Goal: Task Accomplishment & Management: Manage account settings

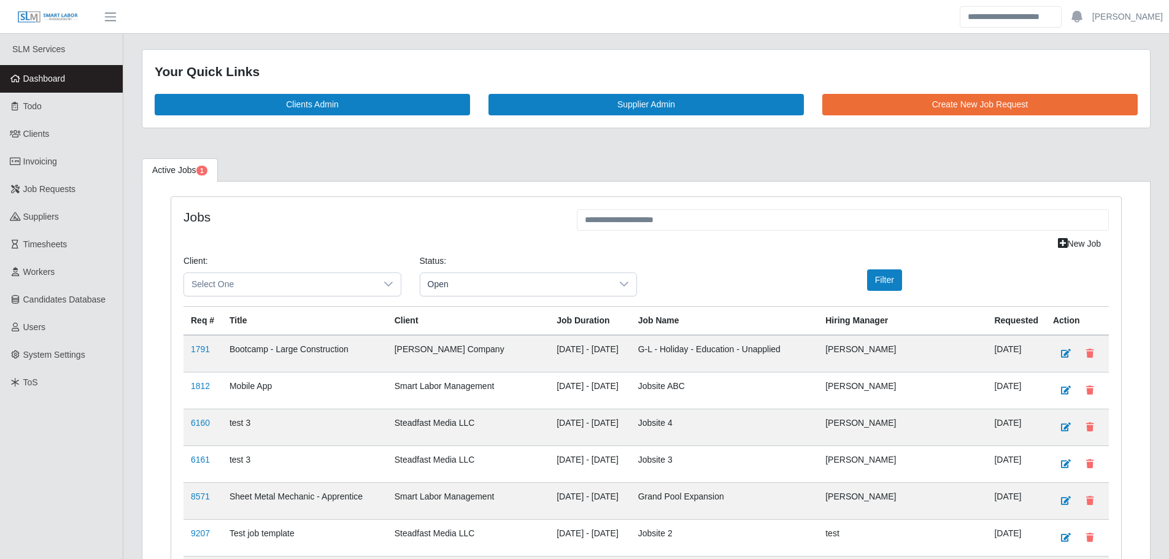
click at [95, 77] on link "Dashboard" at bounding box center [61, 79] width 123 height 28
click at [99, 75] on link "Dashboard" at bounding box center [61, 79] width 123 height 28
click at [101, 76] on link "Dashboard" at bounding box center [61, 79] width 123 height 28
click at [39, 335] on link "Users" at bounding box center [61, 328] width 123 height 28
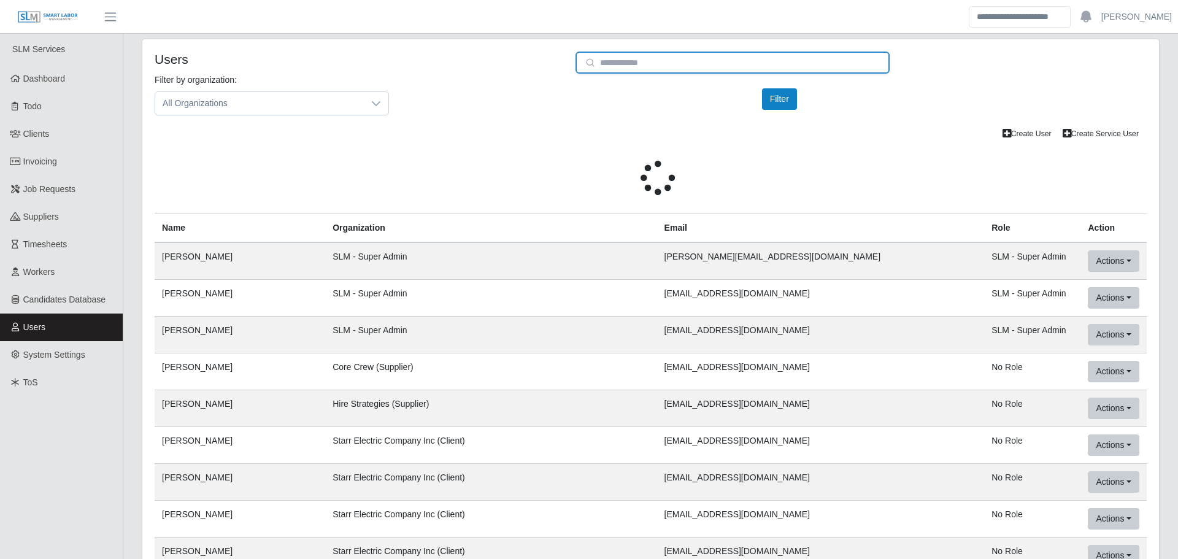
click at [649, 63] on input "email" at bounding box center [732, 63] width 314 height 22
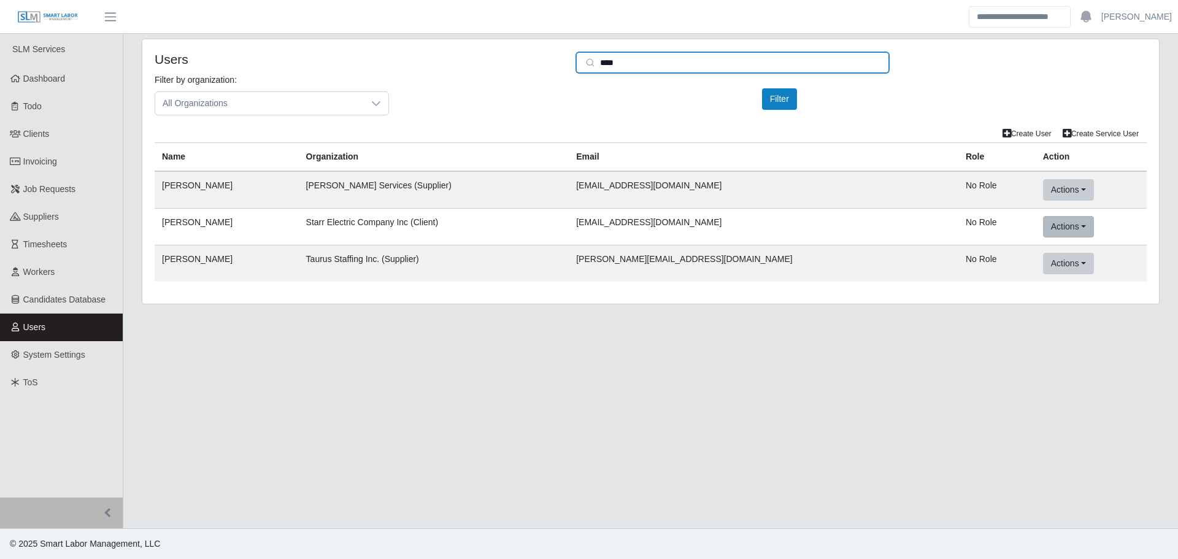
type input "****"
click at [1043, 226] on button "Actions" at bounding box center [1068, 226] width 51 height 21
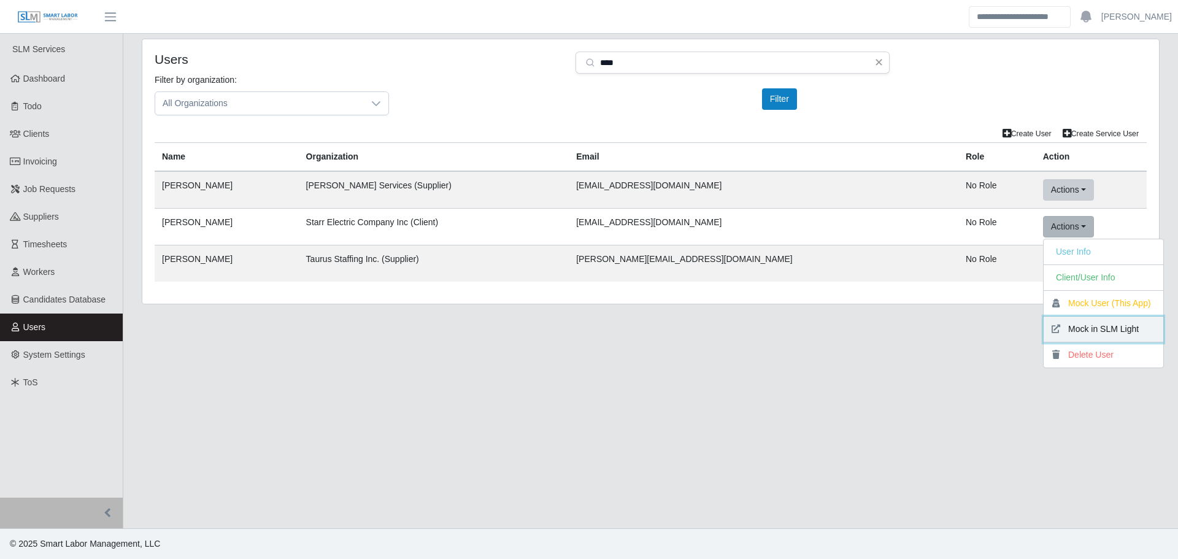
drag, startPoint x: 1038, startPoint y: 333, endPoint x: 634, endPoint y: 56, distance: 489.1
click at [1044, 333] on button "Mock in SLM Light" at bounding box center [1104, 330] width 120 height 26
click at [1043, 226] on button "Actions" at bounding box center [1068, 226] width 51 height 21
drag, startPoint x: 1039, startPoint y: 307, endPoint x: 641, endPoint y: 32, distance: 483.8
click at [1044, 307] on button "Mock User (This App)" at bounding box center [1104, 304] width 120 height 26
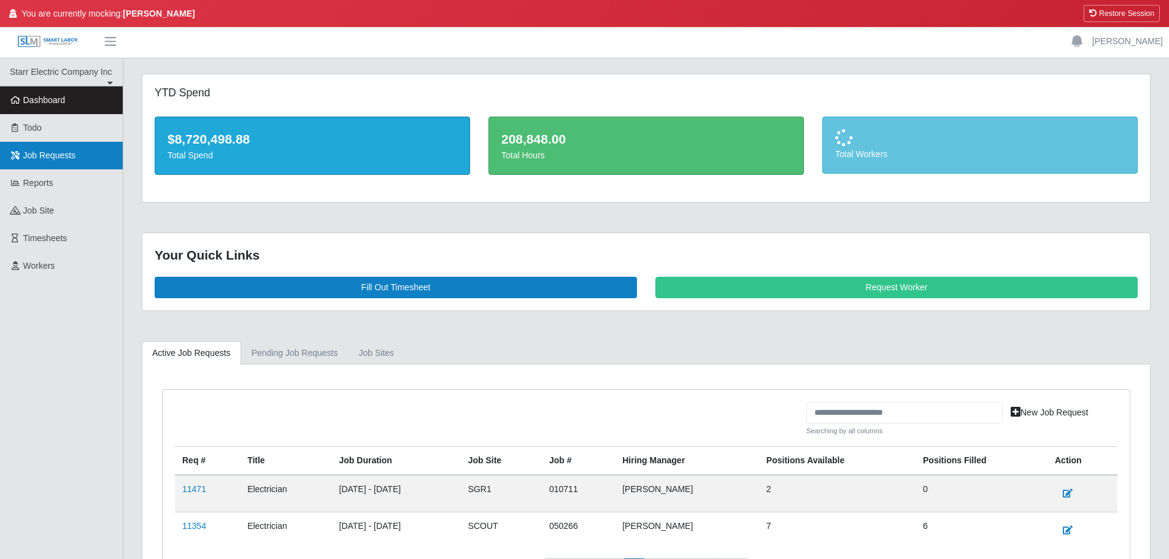
click at [49, 160] on span "Job Requests" at bounding box center [49, 155] width 53 height 10
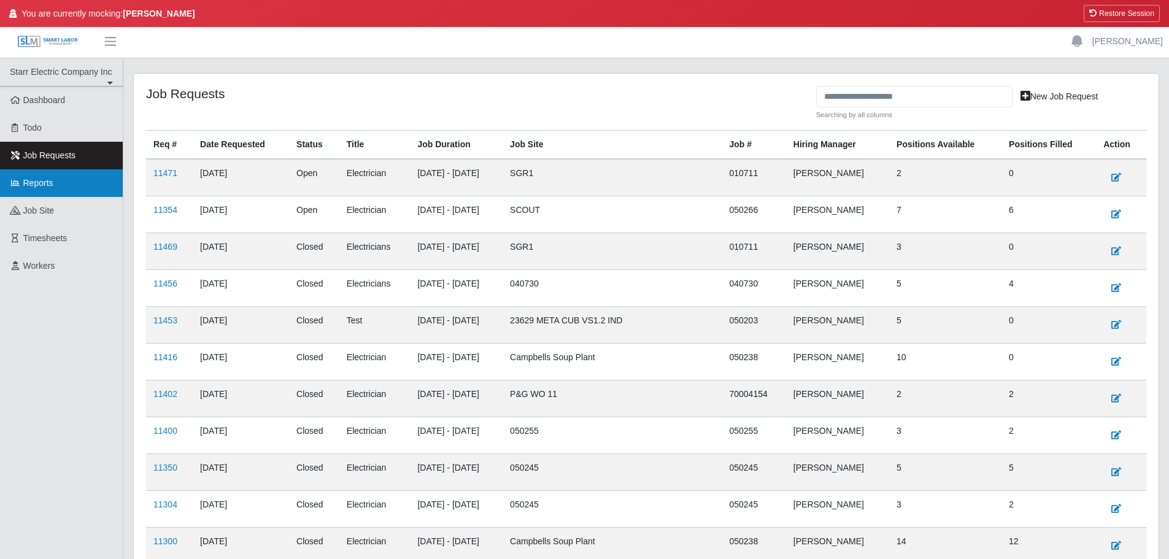
click at [56, 191] on link "Reports" at bounding box center [61, 183] width 123 height 28
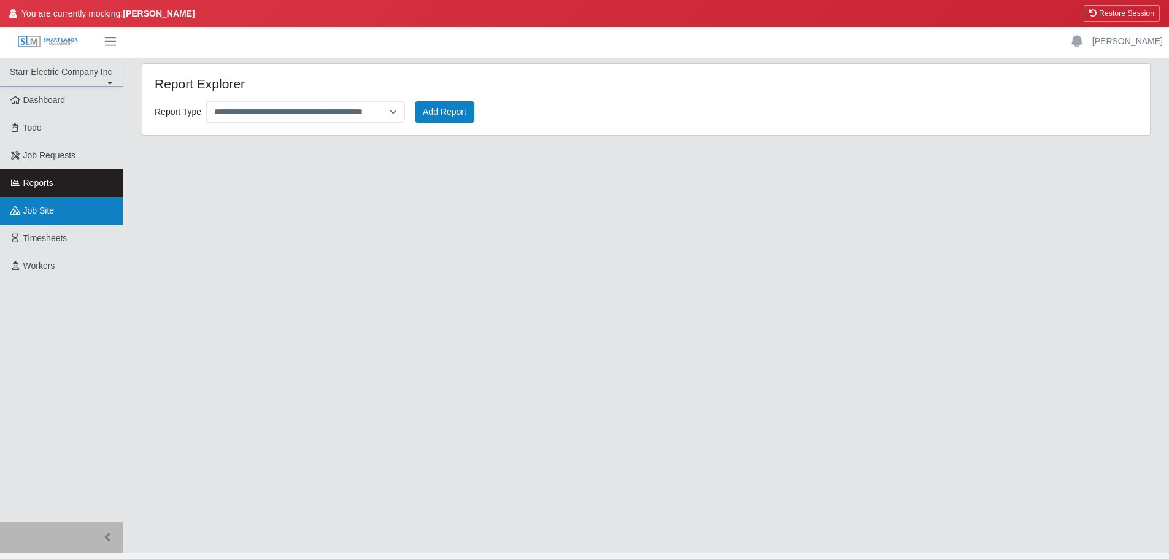
click at [53, 210] on span "job site" at bounding box center [38, 211] width 31 height 10
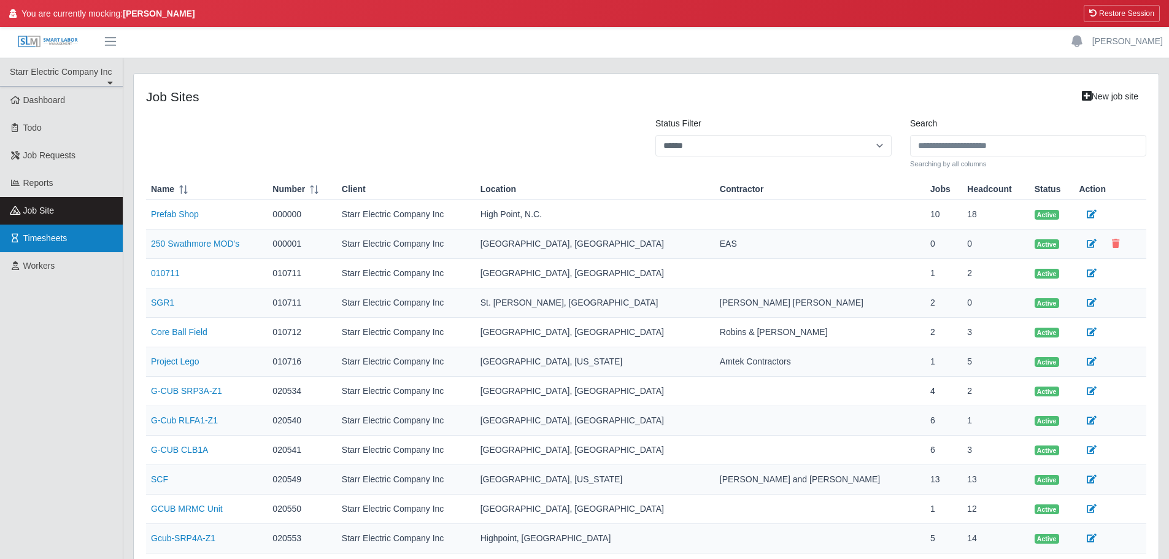
click at [64, 243] on span "Timesheets" at bounding box center [45, 238] width 44 height 10
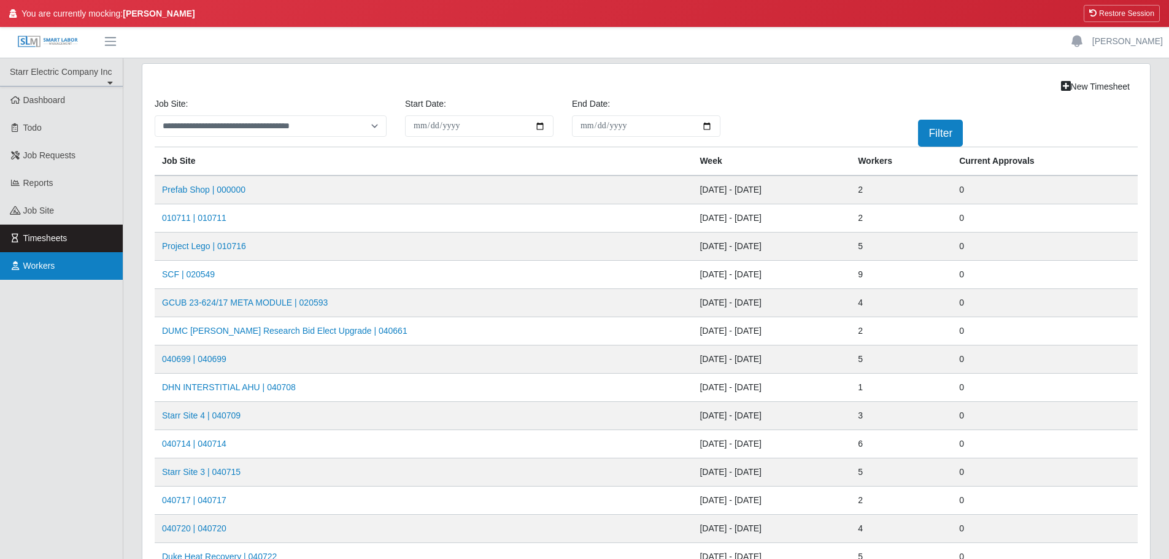
click at [42, 260] on link "Workers" at bounding box center [61, 266] width 123 height 28
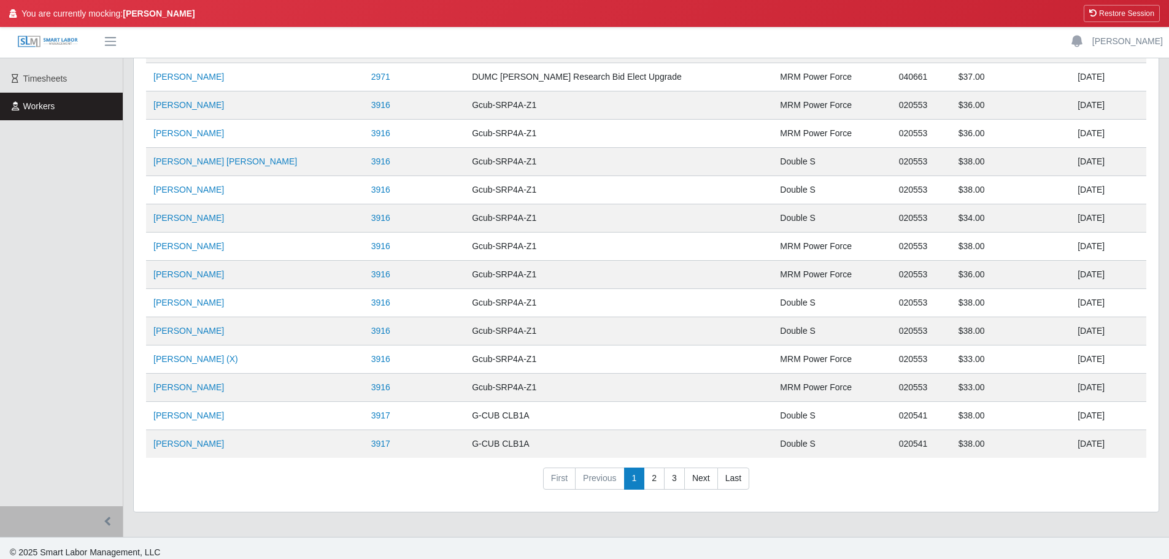
scroll to position [168, 0]
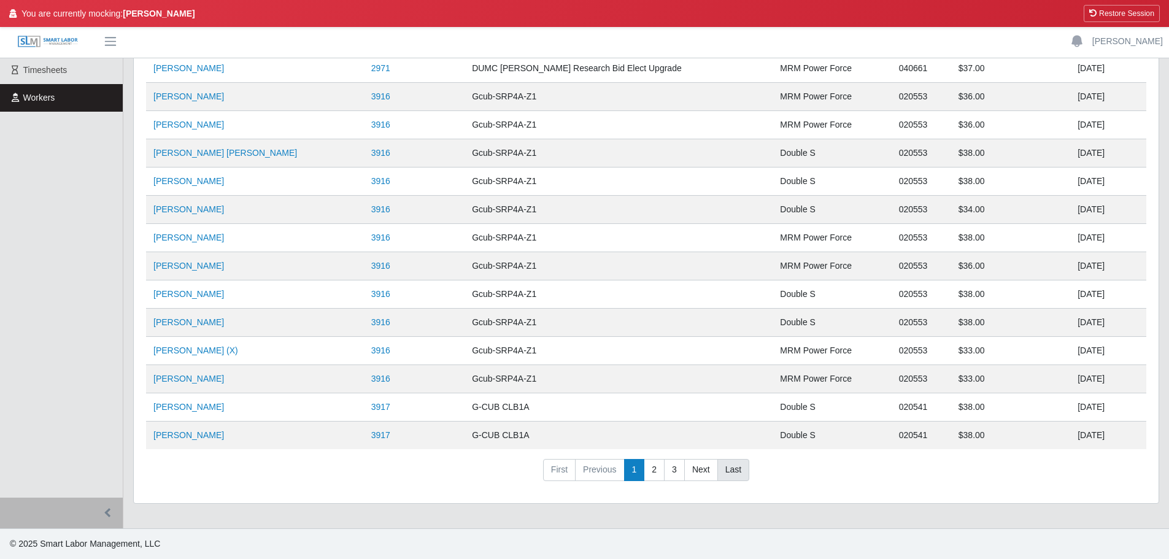
click at [731, 471] on link "Last" at bounding box center [733, 470] width 32 height 22
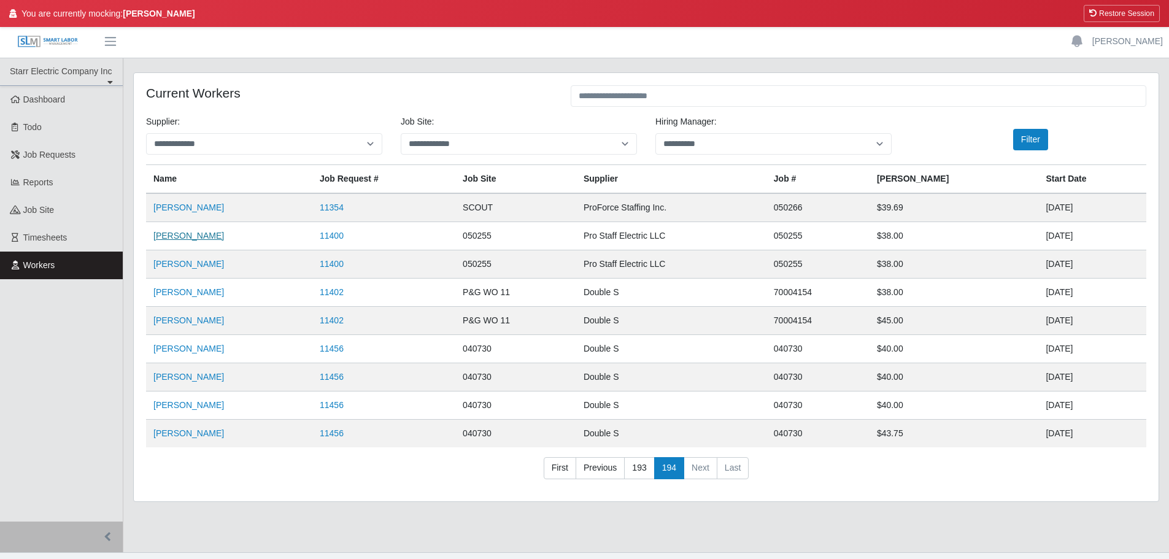
scroll to position [0, 0]
click at [74, 107] on link "Dashboard" at bounding box center [61, 101] width 123 height 28
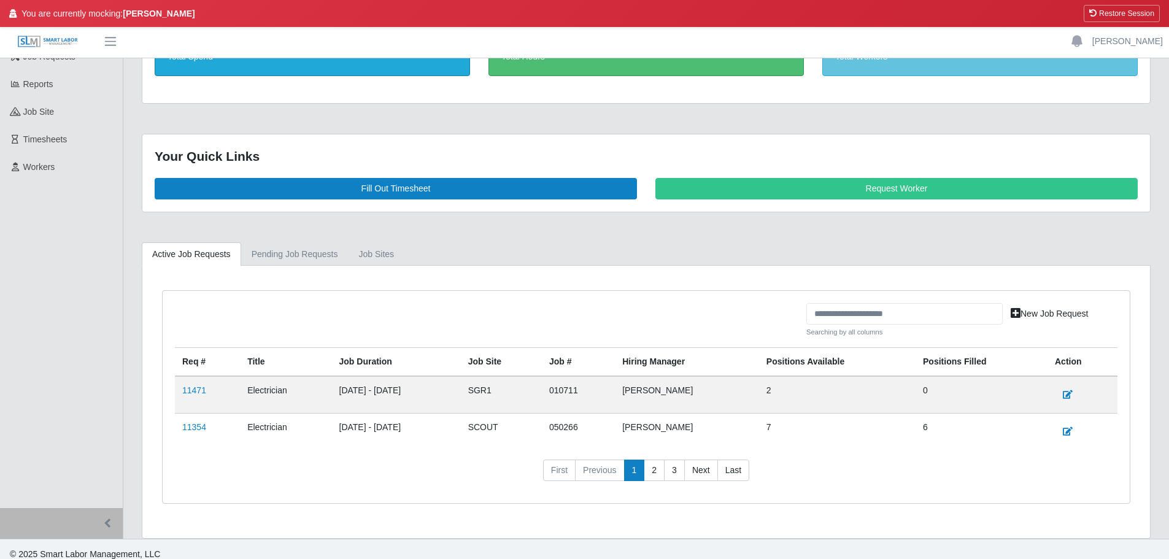
scroll to position [109, 0]
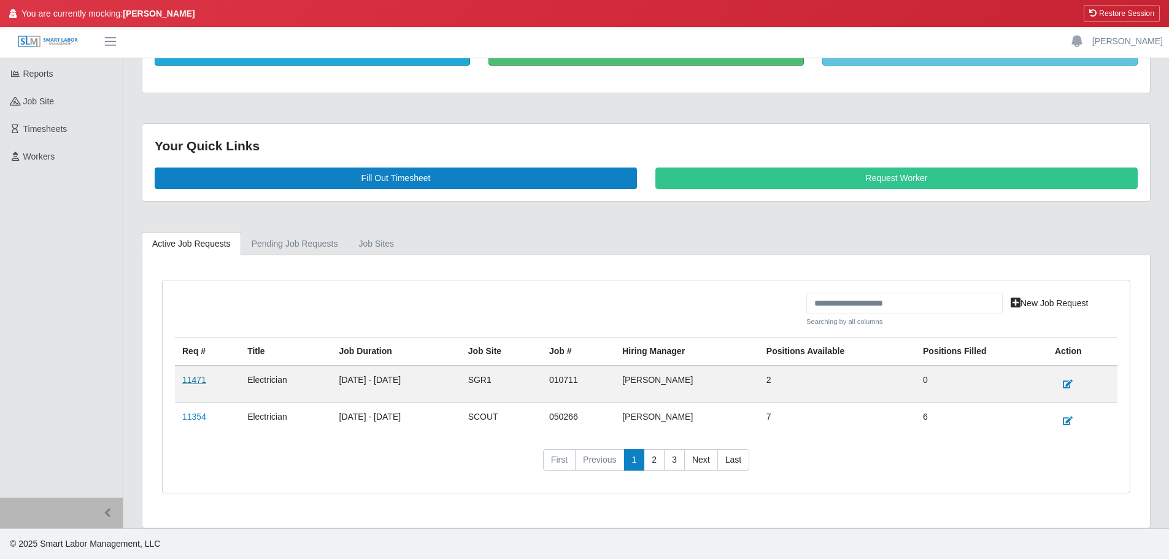
click at [195, 383] on link "11471" at bounding box center [194, 380] width 24 height 10
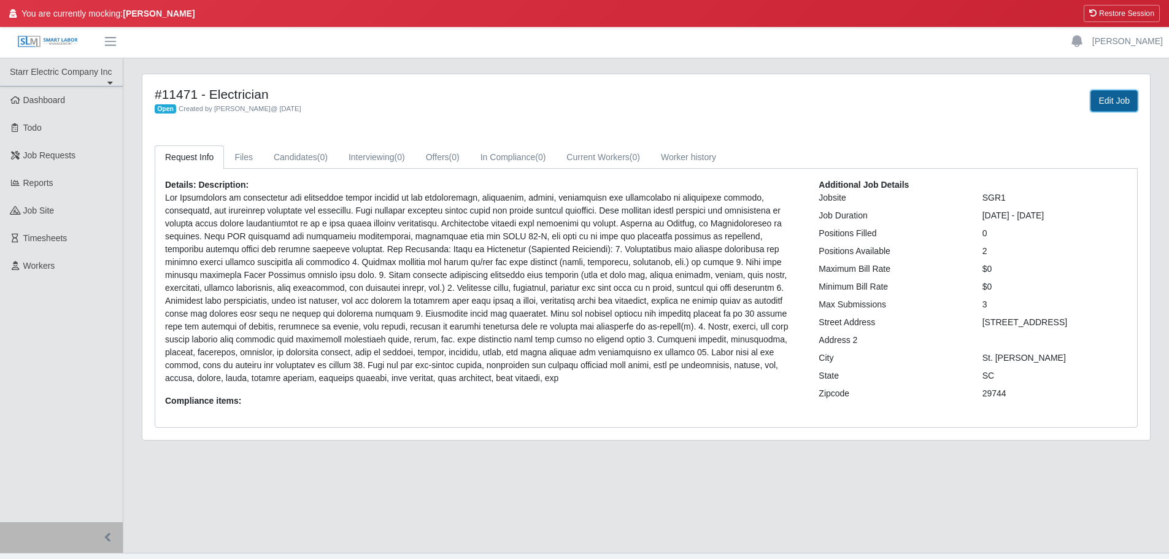
click at [1104, 107] on link "Edit Job" at bounding box center [1113, 100] width 47 height 21
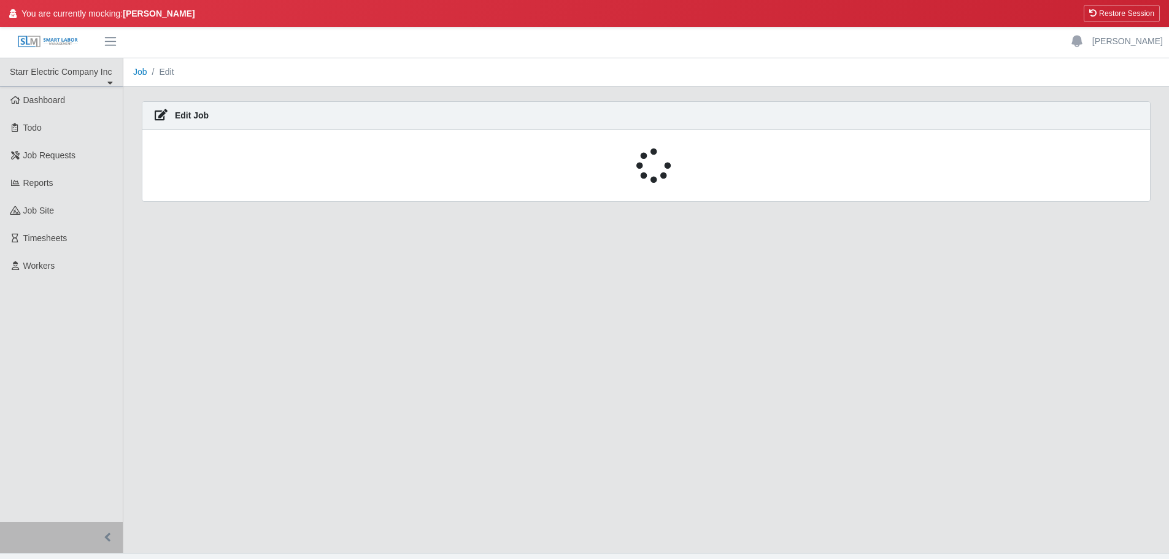
select select "****"
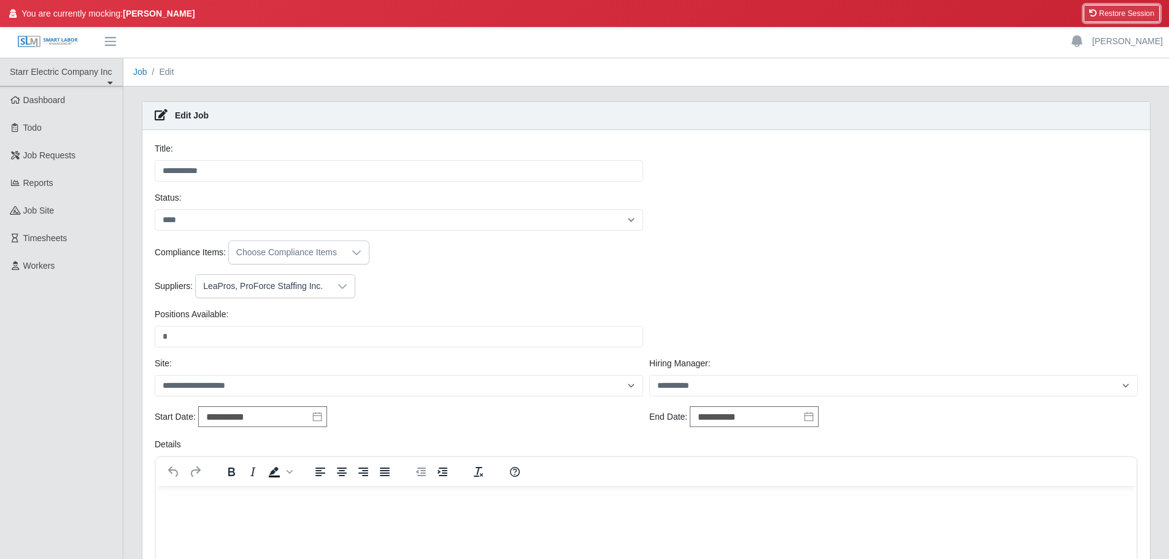
click at [1110, 15] on button "Restore Session" at bounding box center [1121, 13] width 76 height 17
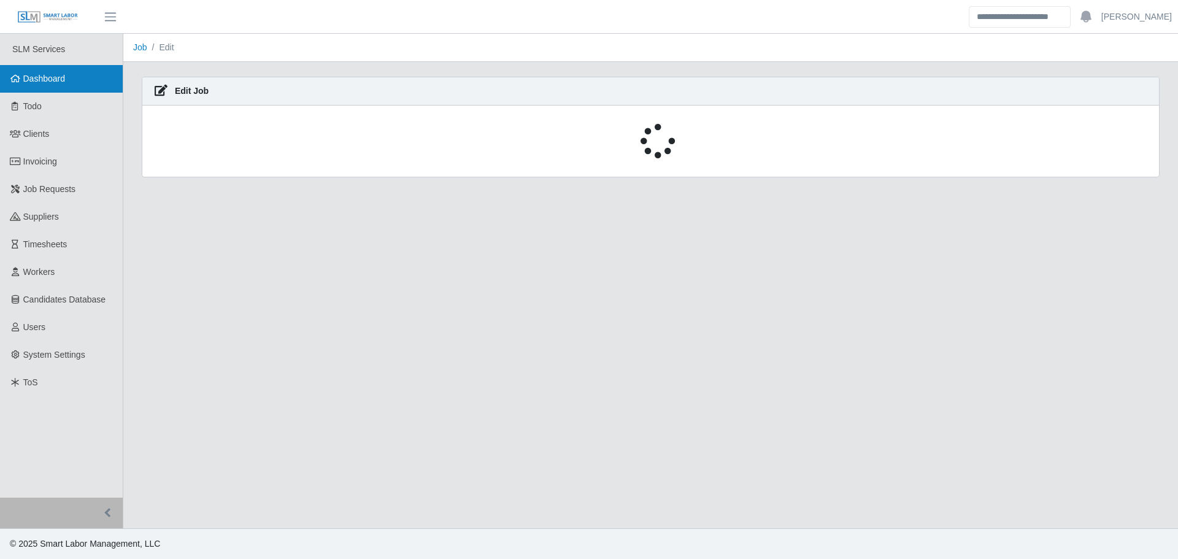
click at [64, 87] on link "Dashboard" at bounding box center [61, 79] width 123 height 28
